Goal: Information Seeking & Learning: Learn about a topic

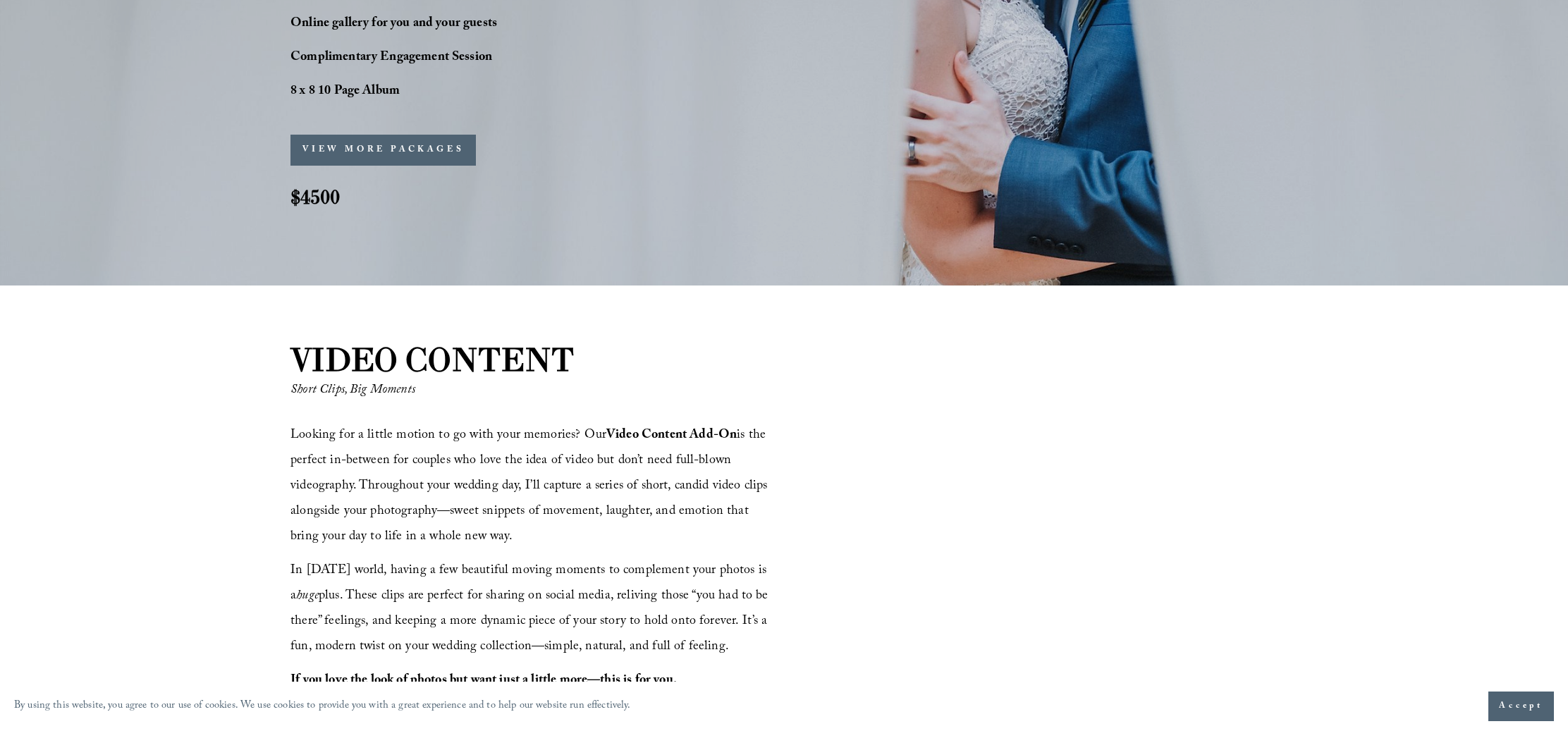
scroll to position [1478, 0]
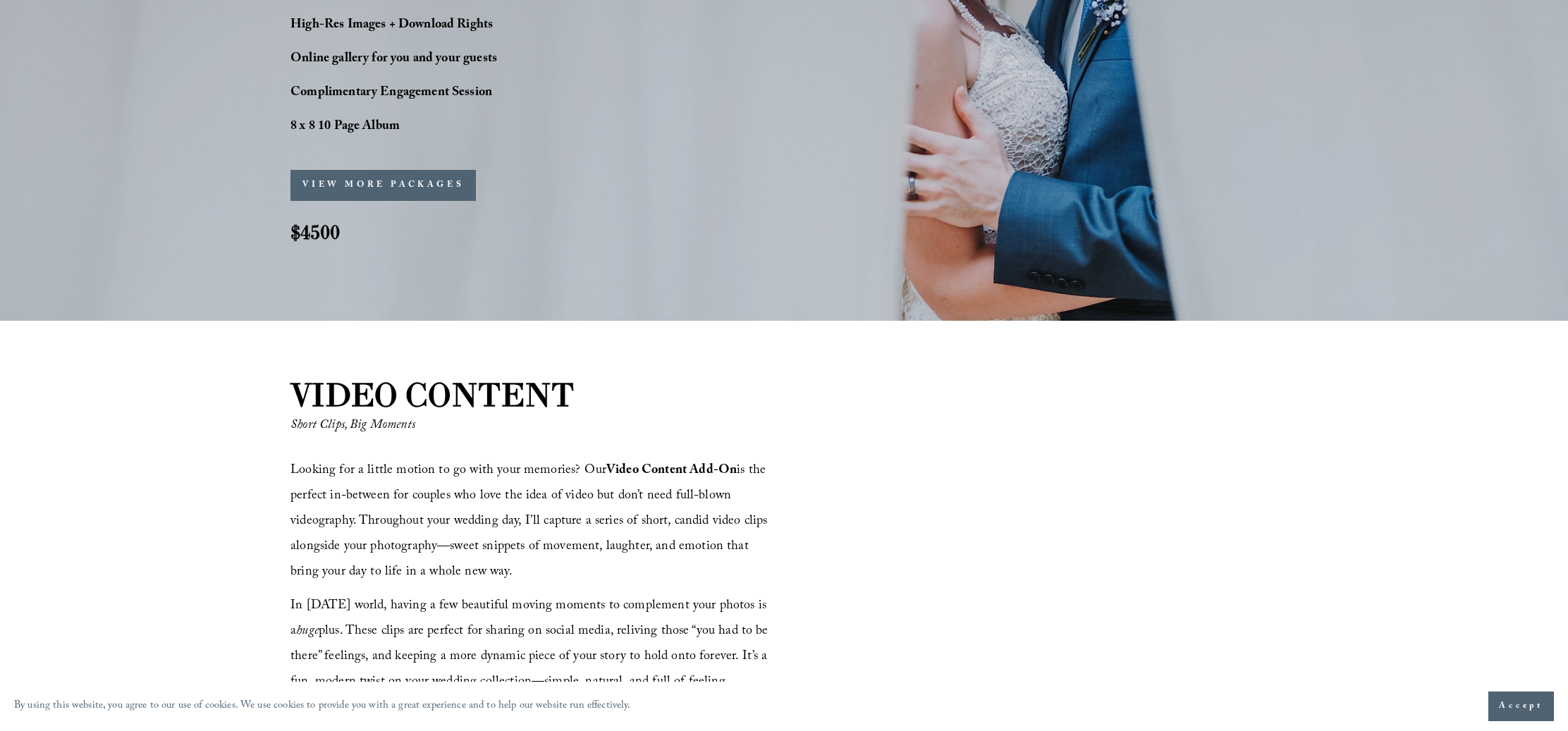
click at [404, 191] on button "VIEW MORE PACKAGES" at bounding box center [383, 185] width 185 height 31
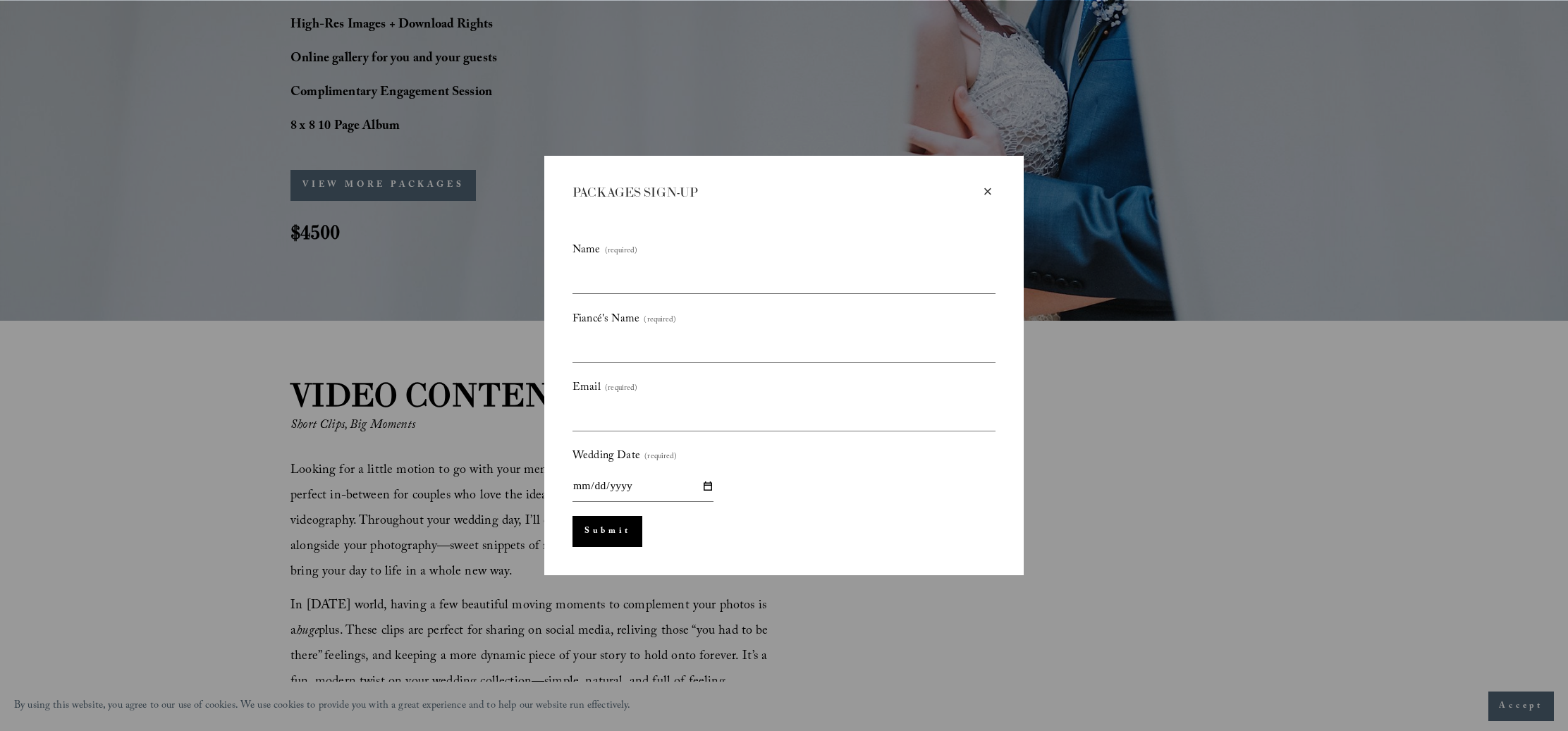
click at [993, 190] on div "×" at bounding box center [987, 191] width 15 height 15
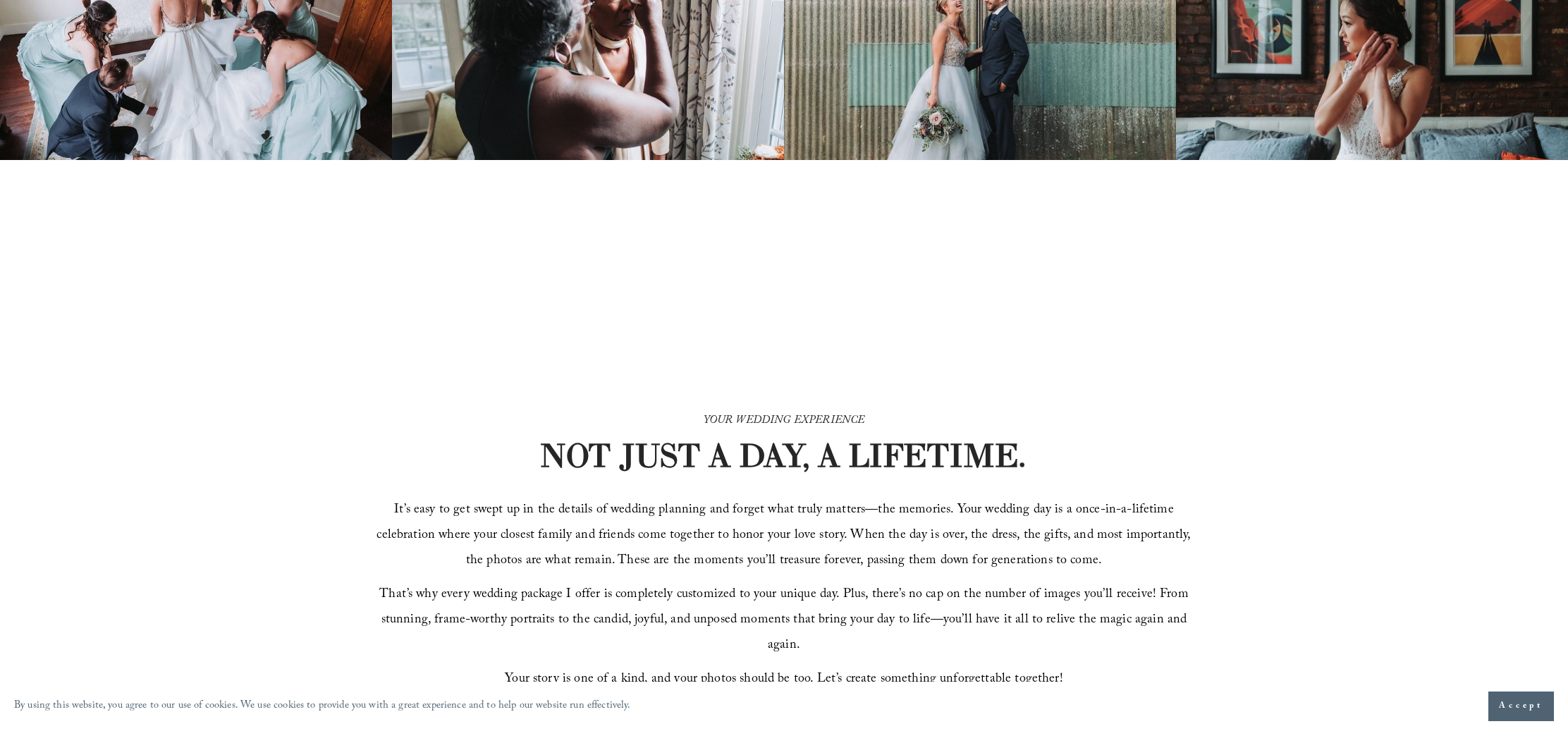
scroll to position [0, 0]
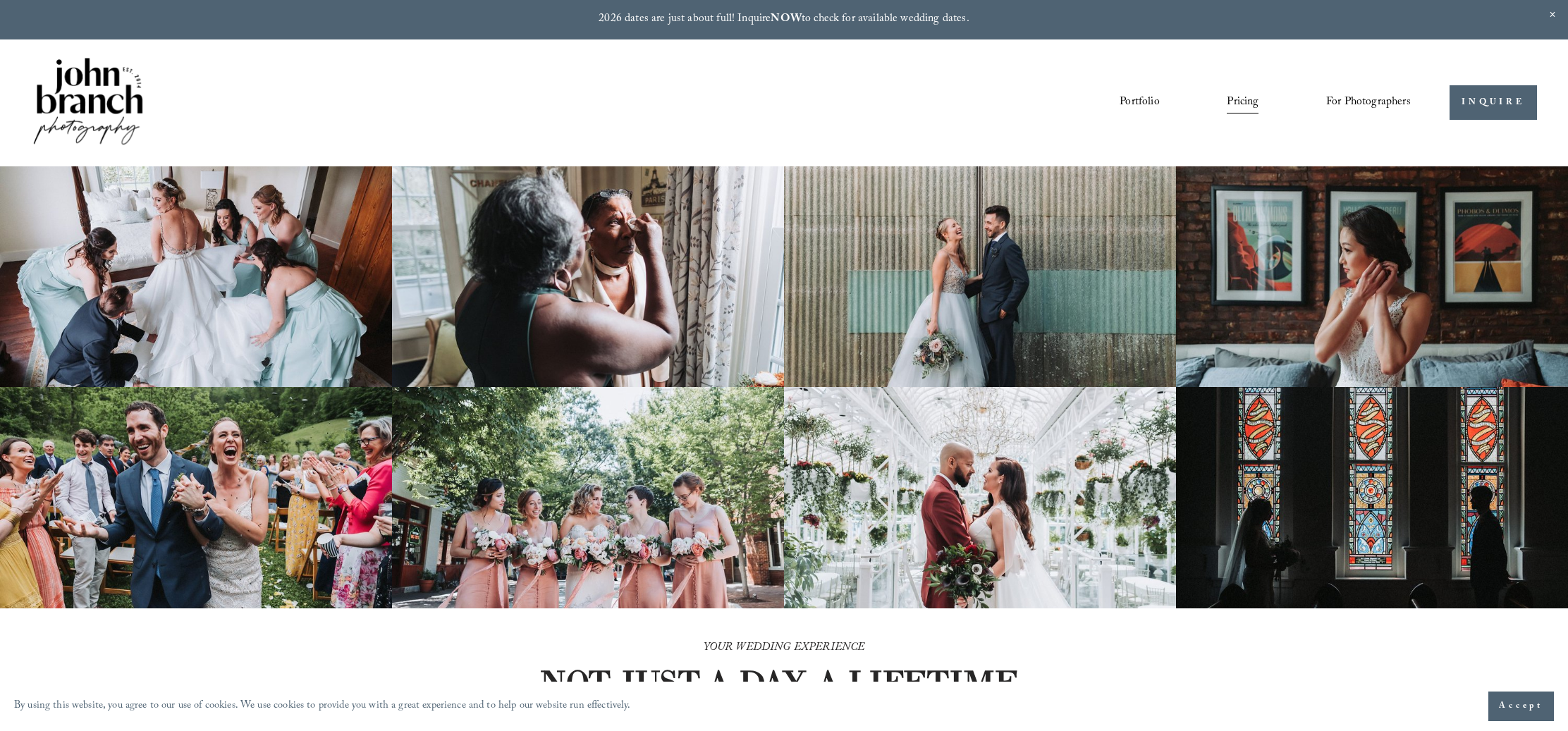
click at [1360, 96] on span "For Photographers" at bounding box center [1368, 103] width 85 height 22
click at [0, 0] on span "Education" at bounding box center [0, 0] width 0 height 0
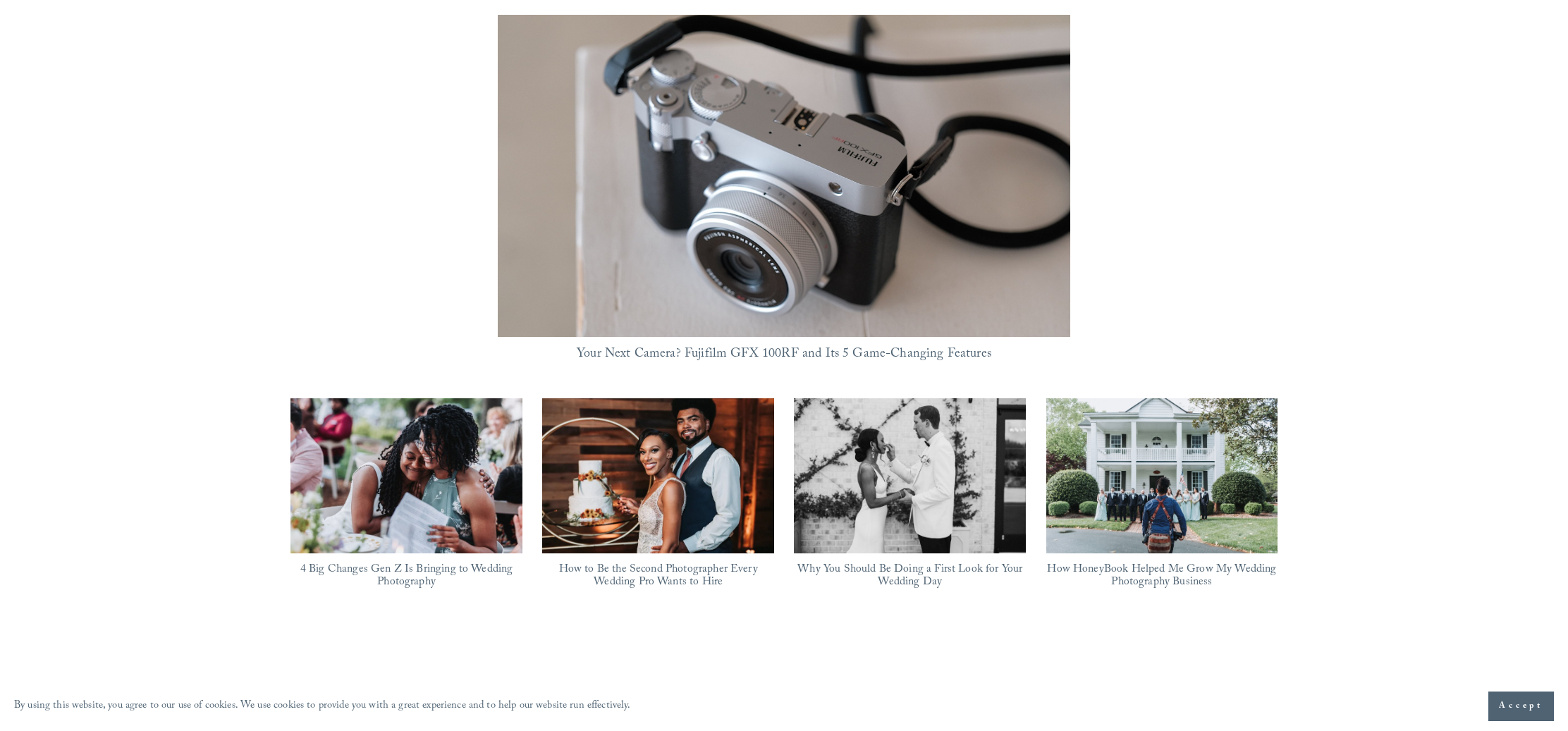
scroll to position [1027, 0]
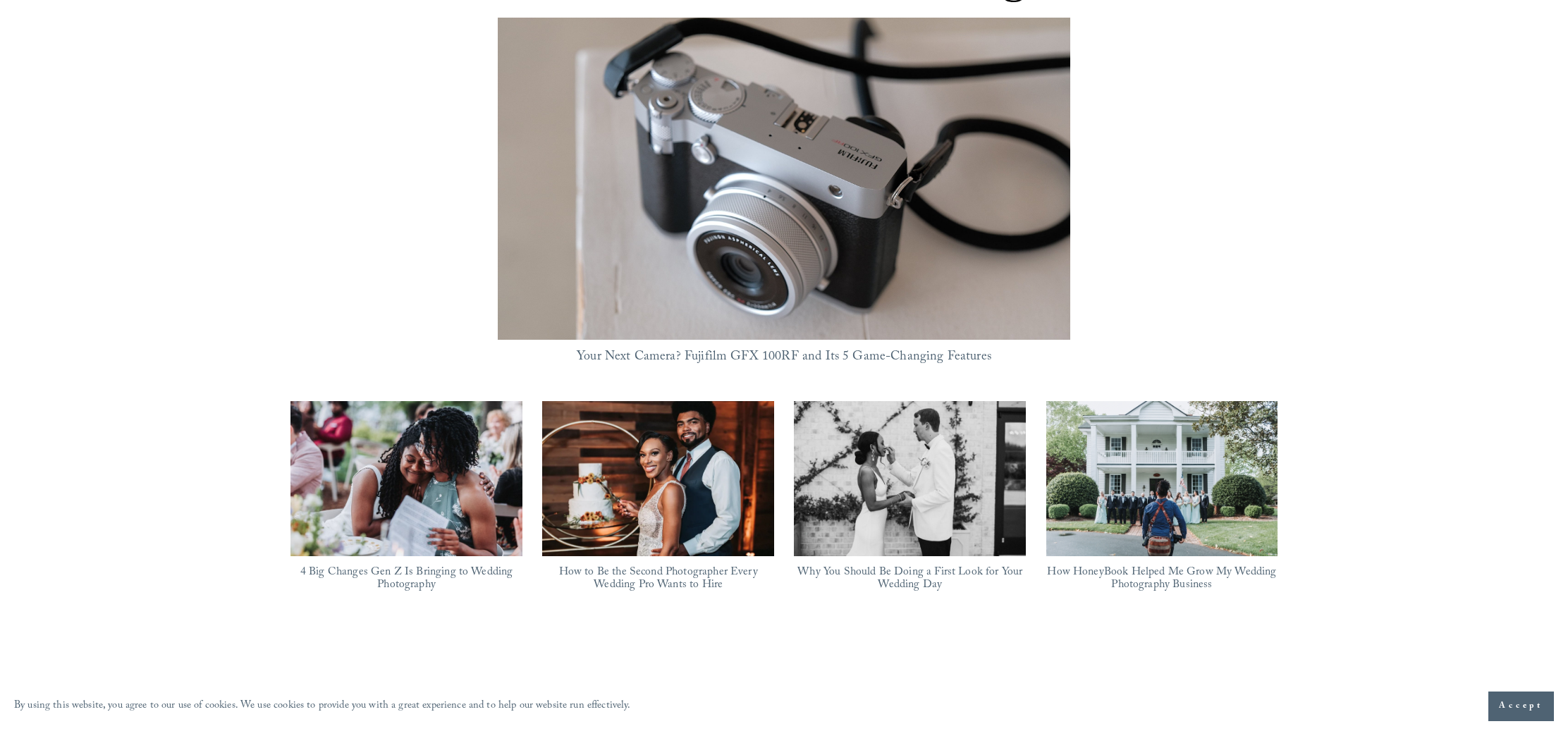
click at [674, 411] on img at bounding box center [658, 479] width 232 height 174
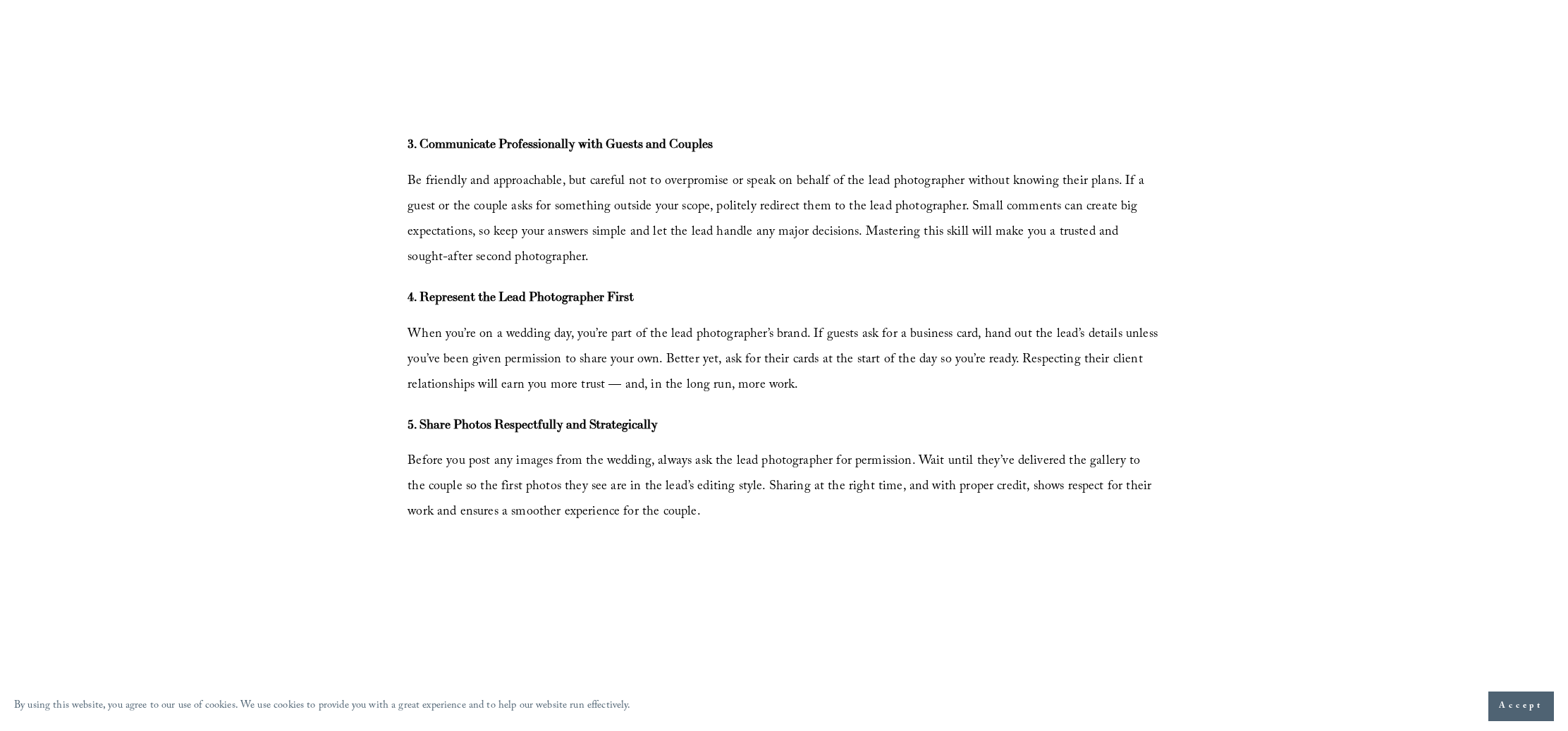
scroll to position [2955, 0]
